Goal: Transaction & Acquisition: Purchase product/service

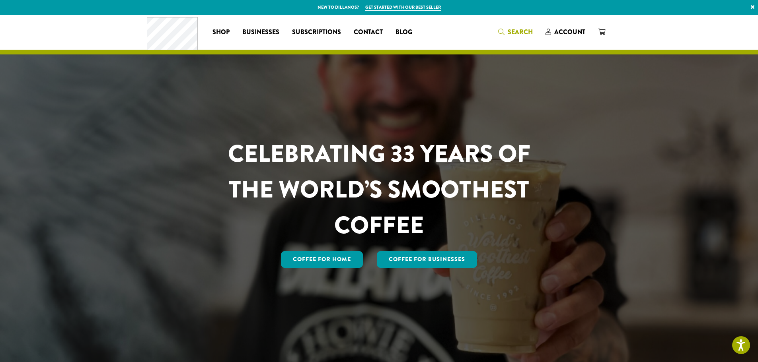
click at [517, 27] on span "Search" at bounding box center [519, 31] width 25 height 9
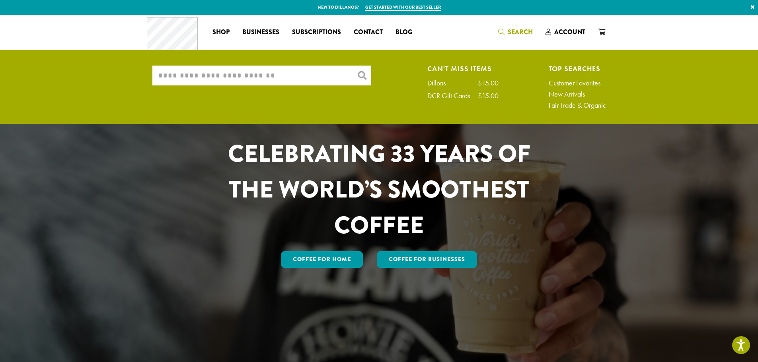
click at [219, 81] on input "What are you searching for?" at bounding box center [261, 76] width 219 height 20
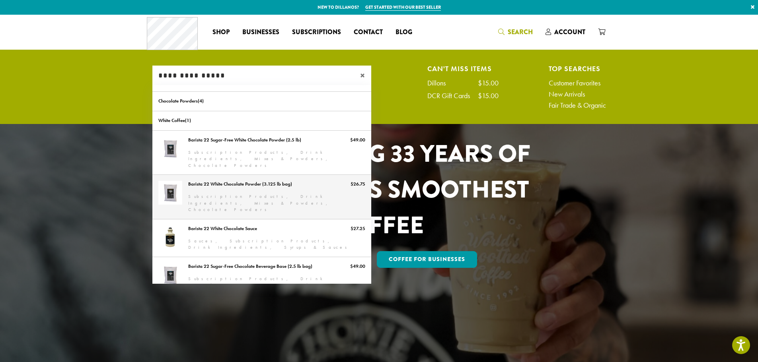
type input "**********"
click at [235, 187] on link "Barista 22 White Chocolate Powder (3.125 lb bag)" at bounding box center [261, 197] width 219 height 44
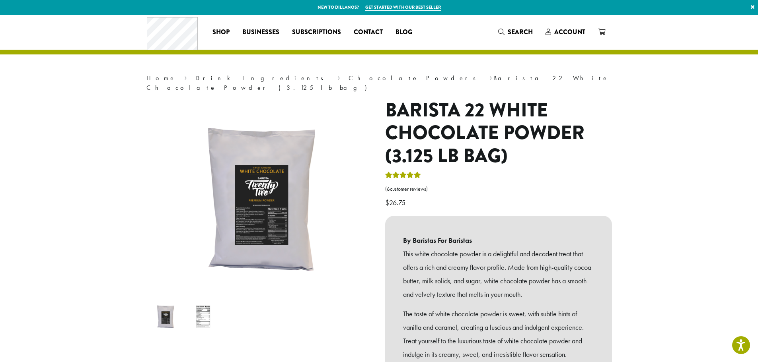
click at [260, 173] on img at bounding box center [244, 226] width 477 height 477
click at [266, 185] on img at bounding box center [252, 203] width 477 height 477
